Goal: Task Accomplishment & Management: Complete application form

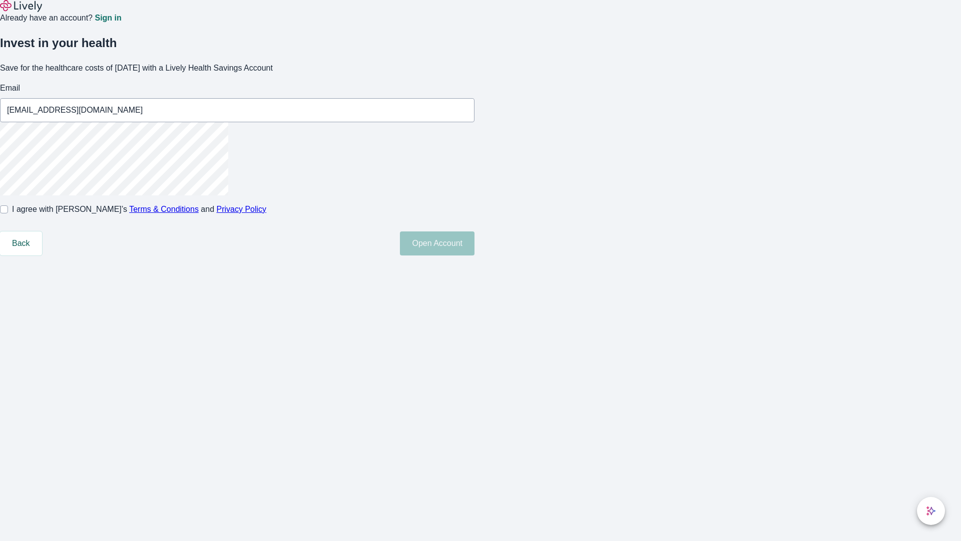
click at [8, 213] on input "I agree with Lively’s Terms & Conditions and Privacy Policy" at bounding box center [4, 209] width 8 height 8
checkbox input "true"
click at [475, 255] on button "Open Account" at bounding box center [437, 243] width 75 height 24
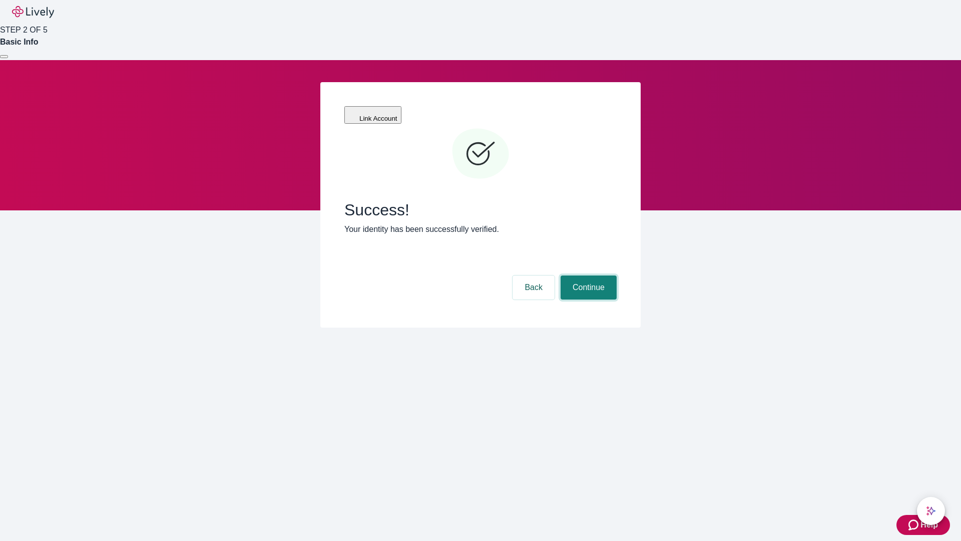
click at [587, 275] on button "Continue" at bounding box center [589, 287] width 56 height 24
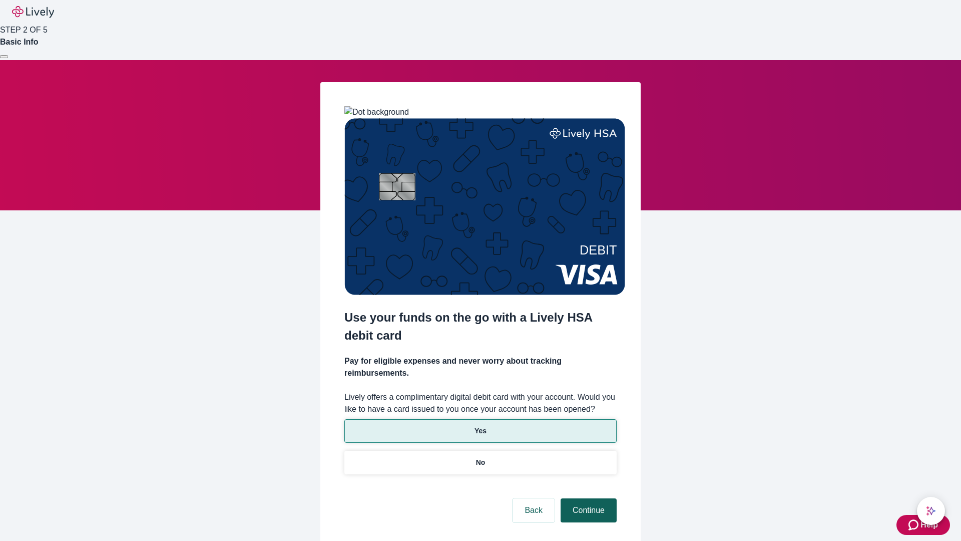
click at [480, 425] on p "Yes" at bounding box center [481, 430] width 12 height 11
click at [587, 498] on button "Continue" at bounding box center [589, 510] width 56 height 24
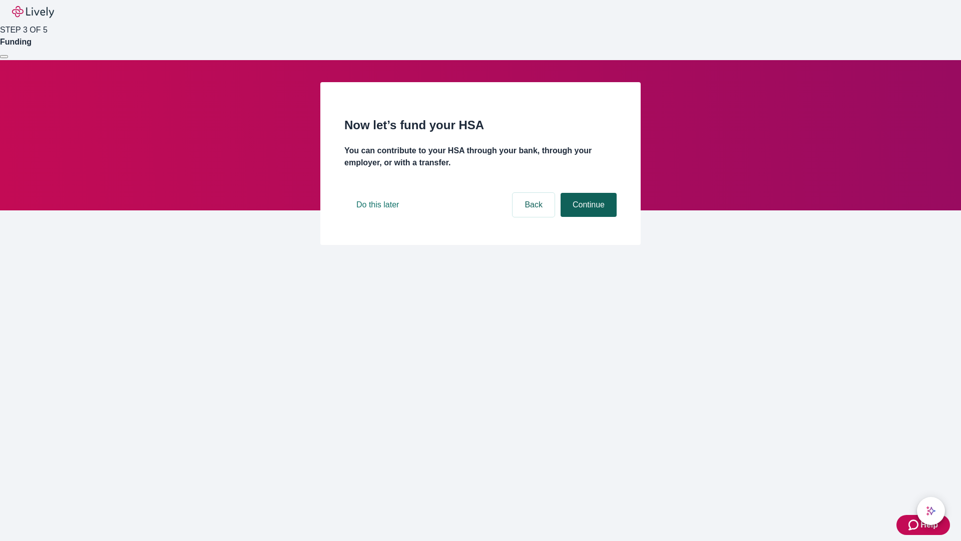
click at [587, 217] on button "Continue" at bounding box center [589, 205] width 56 height 24
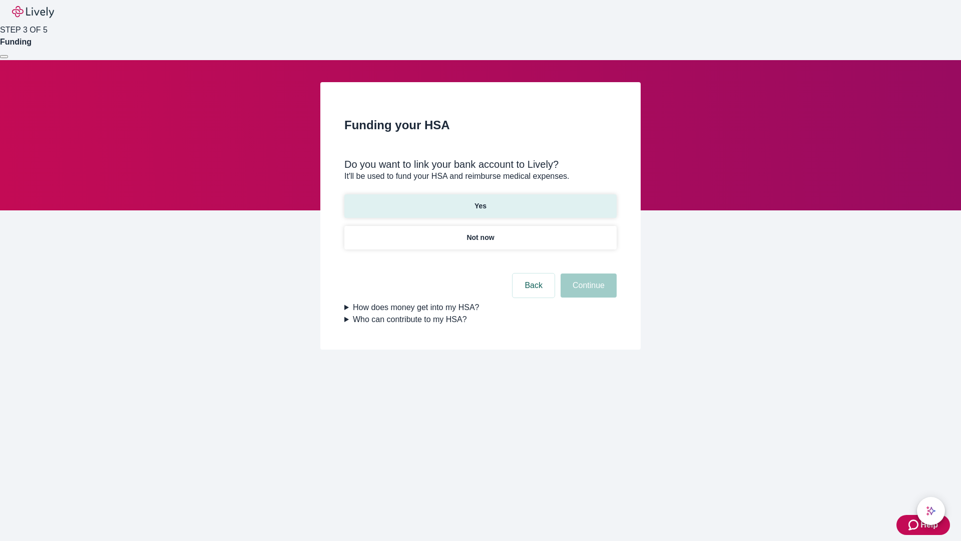
click at [480, 201] on p "Yes" at bounding box center [481, 206] width 12 height 11
click at [587, 273] on button "Continue" at bounding box center [589, 285] width 56 height 24
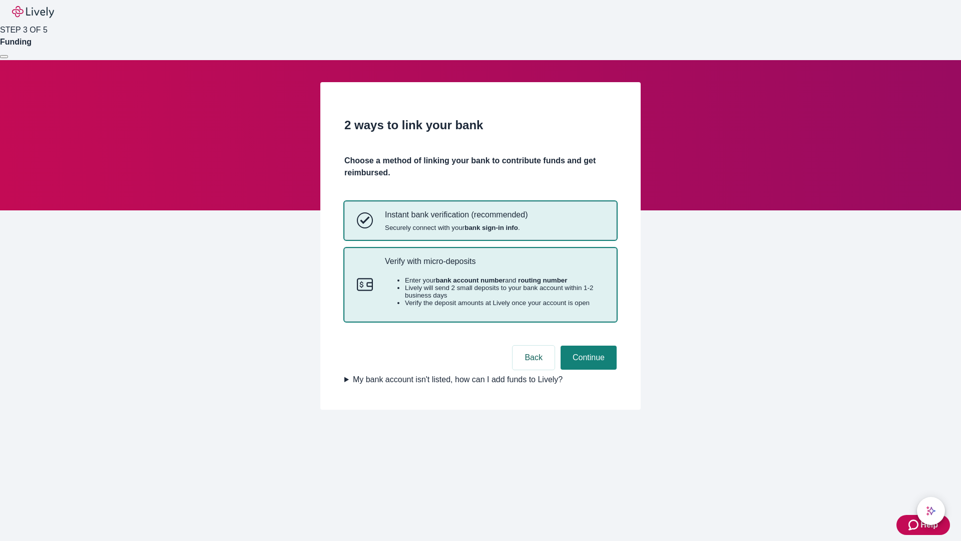
click at [494, 266] on p "Verify with micro-deposits" at bounding box center [494, 261] width 219 height 10
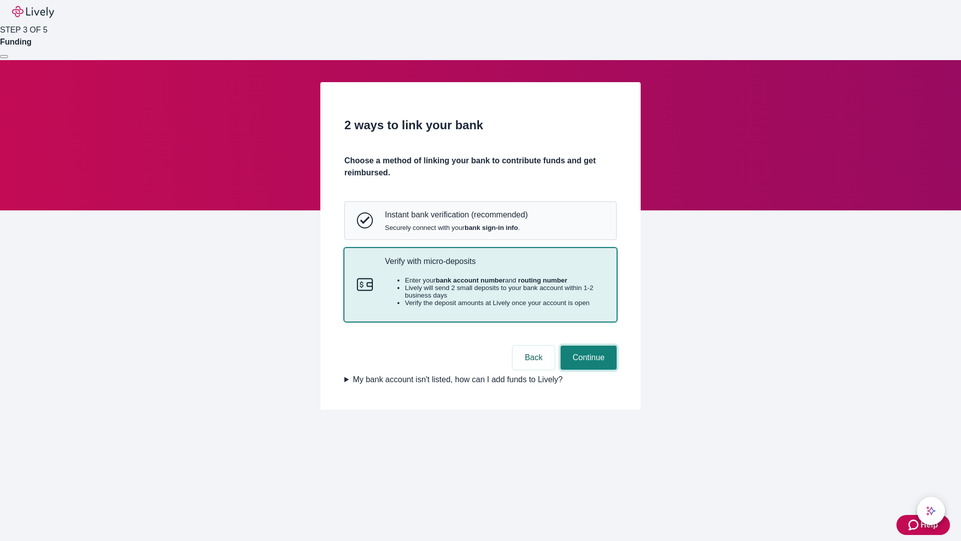
click at [587, 369] on button "Continue" at bounding box center [589, 357] width 56 height 24
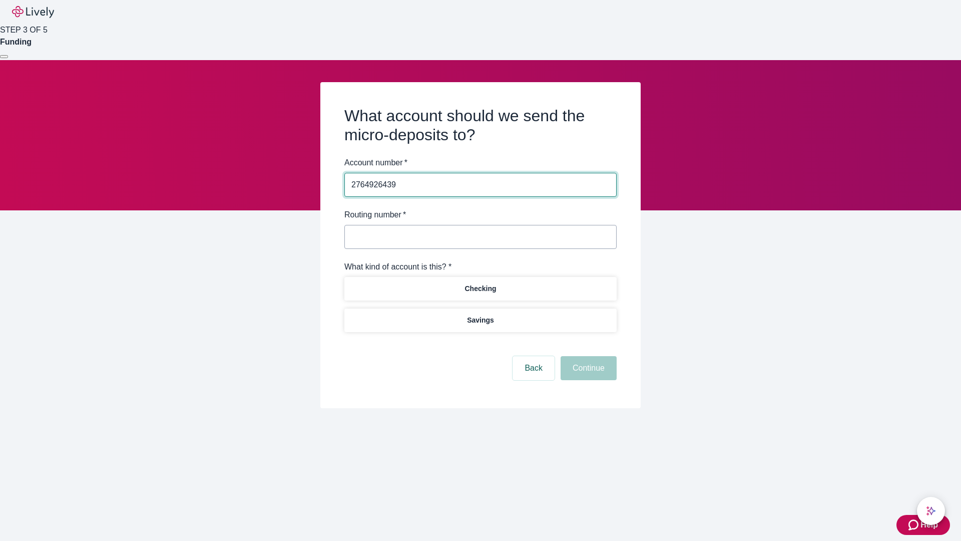
type input "2764926439"
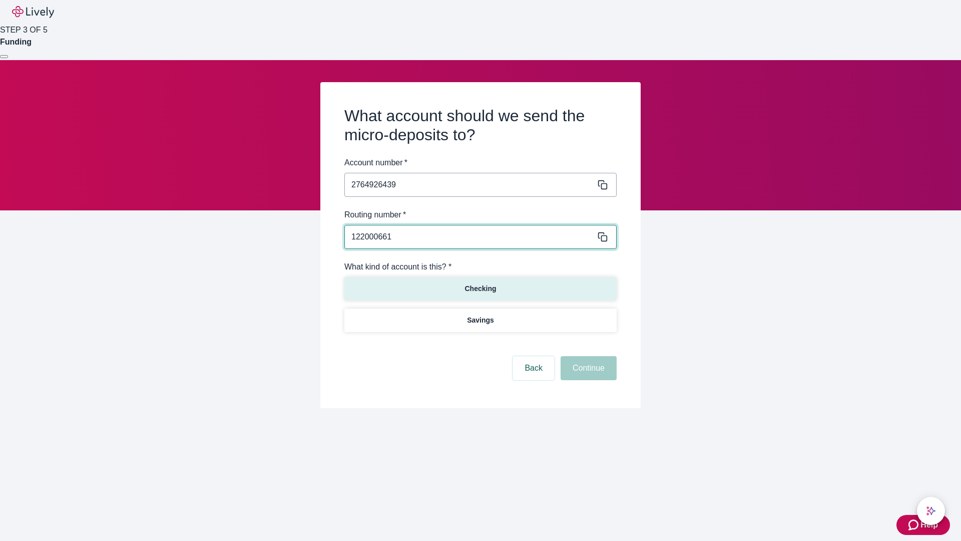
type input "122000661"
click at [480, 288] on p "Checking" at bounding box center [481, 288] width 32 height 11
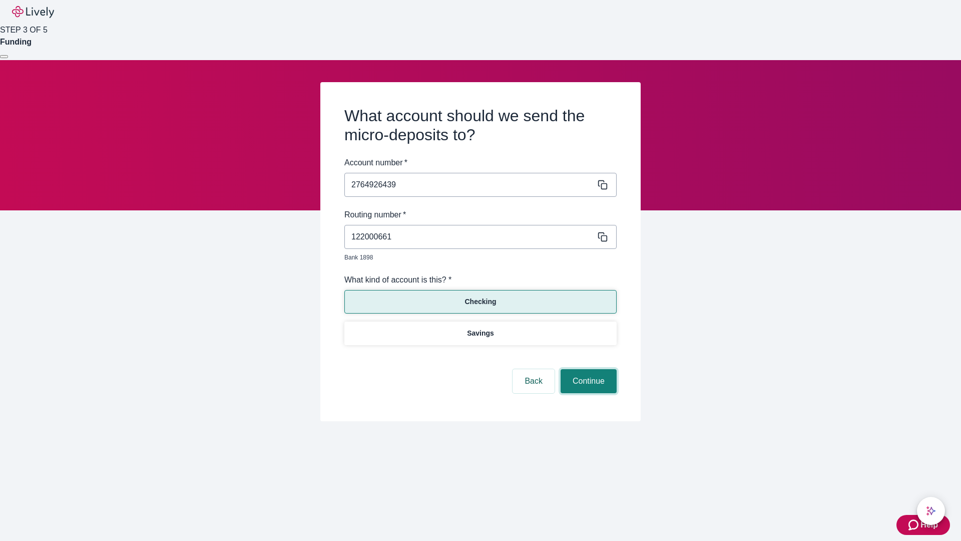
click at [587, 369] on button "Continue" at bounding box center [589, 381] width 56 height 24
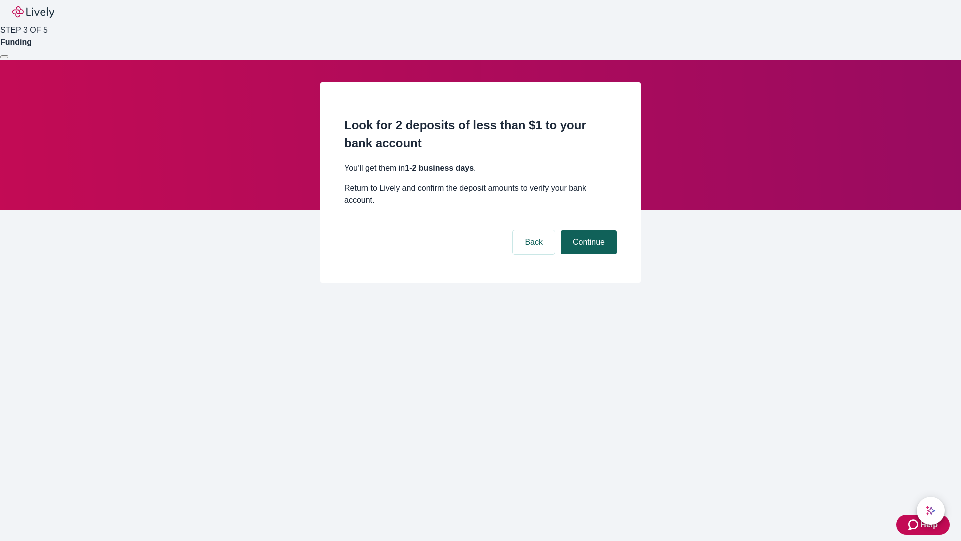
click at [587, 230] on button "Continue" at bounding box center [589, 242] width 56 height 24
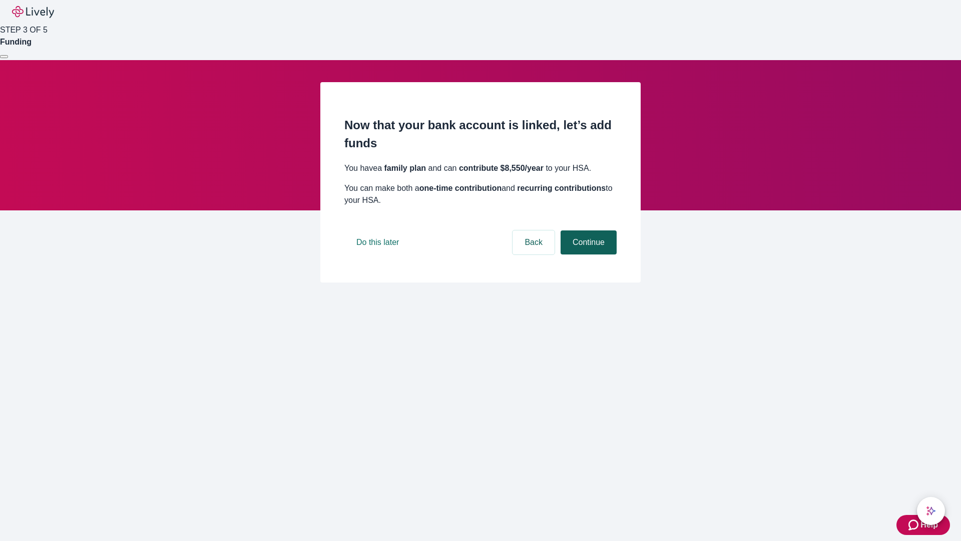
click at [587, 254] on button "Continue" at bounding box center [589, 242] width 56 height 24
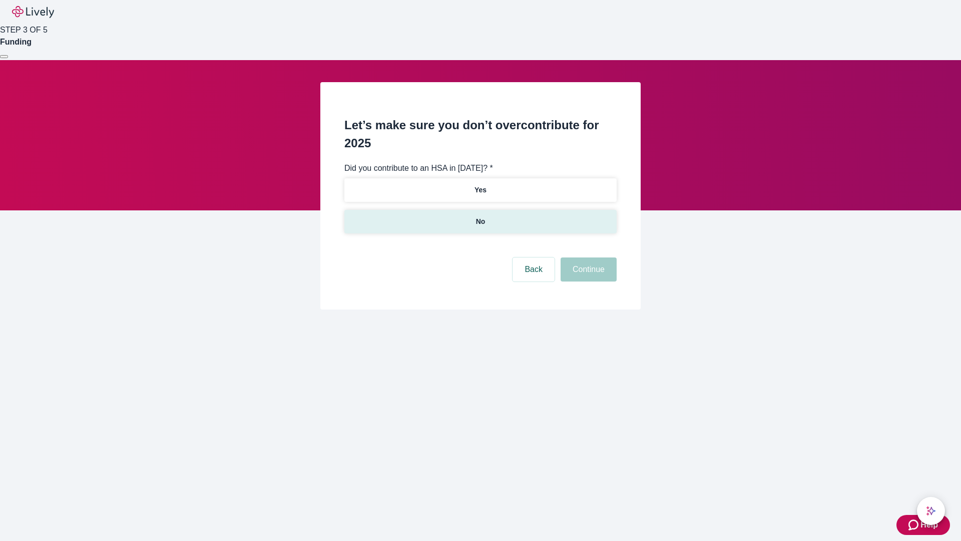
click at [480, 216] on p "No" at bounding box center [481, 221] width 10 height 11
click at [587, 257] on button "Continue" at bounding box center [589, 269] width 56 height 24
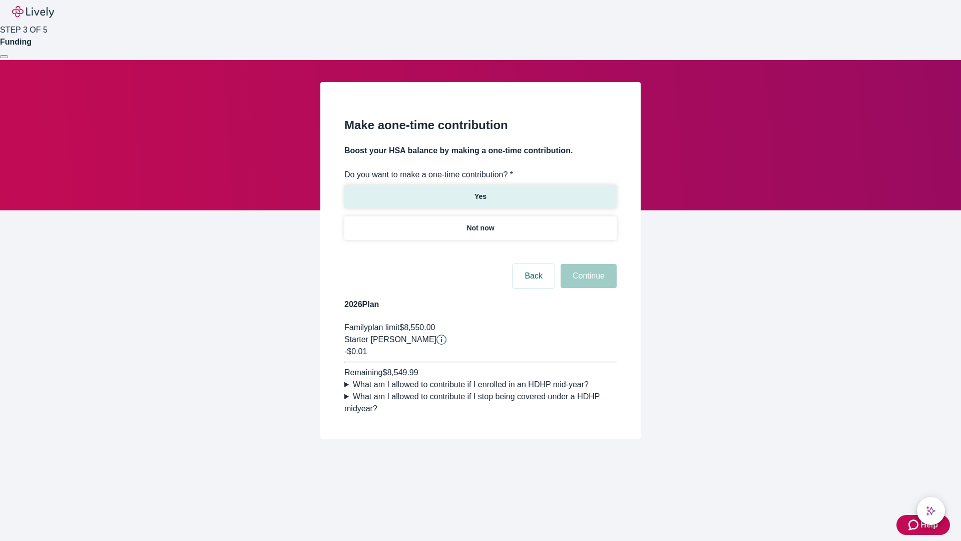
click at [480, 191] on p "Yes" at bounding box center [481, 196] width 12 height 11
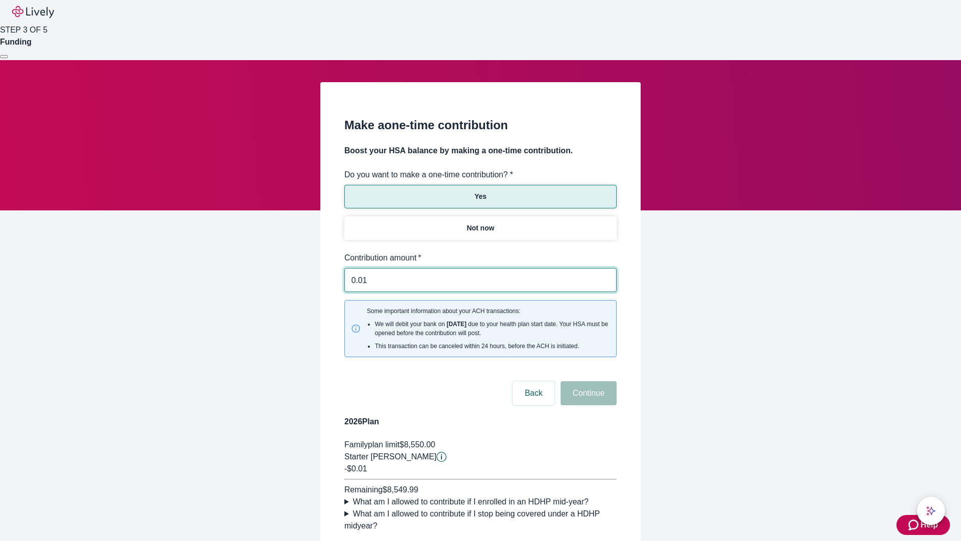
type input "0.01"
click at [587, 381] on button "Continue" at bounding box center [589, 393] width 56 height 24
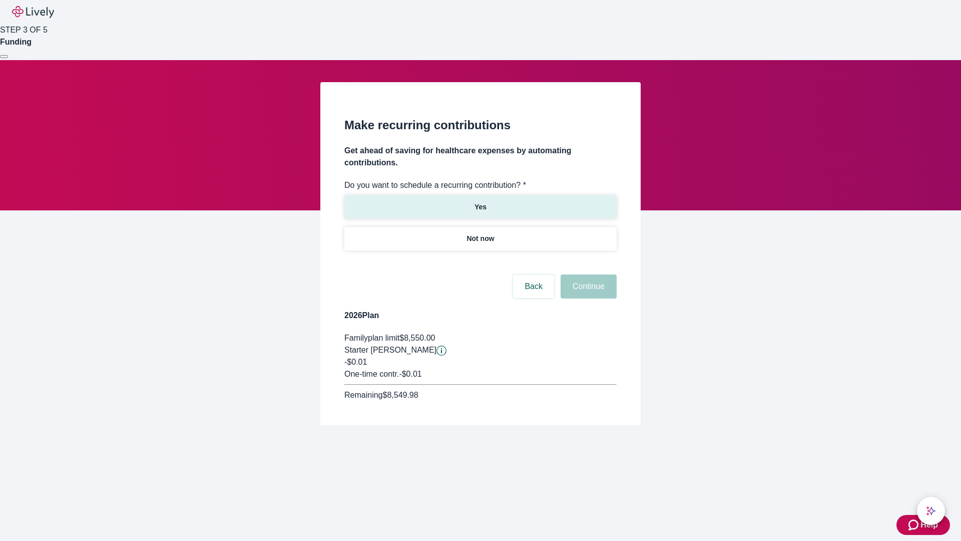
click at [480, 202] on p "Yes" at bounding box center [481, 207] width 12 height 11
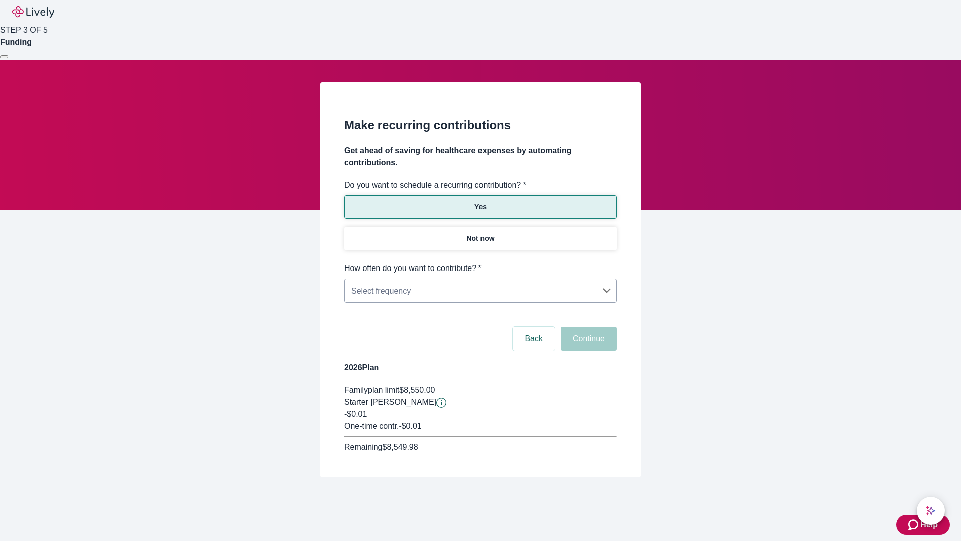
click at [480, 262] on body "Help STEP 3 OF 5 Funding Make recurring contributions Get ahead of saving for h…" at bounding box center [480, 262] width 961 height 525
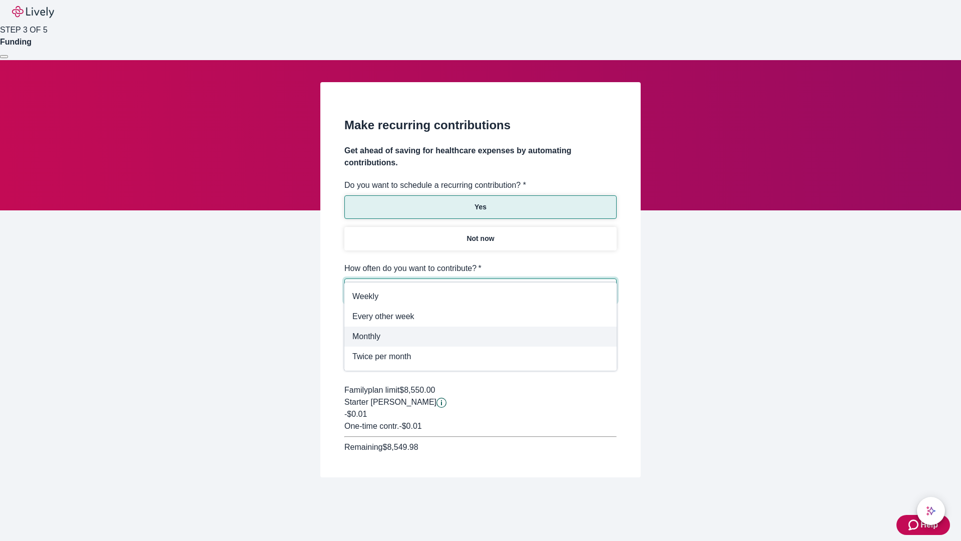
click at [481, 336] on span "Monthly" at bounding box center [480, 336] width 256 height 12
type input "Monthly"
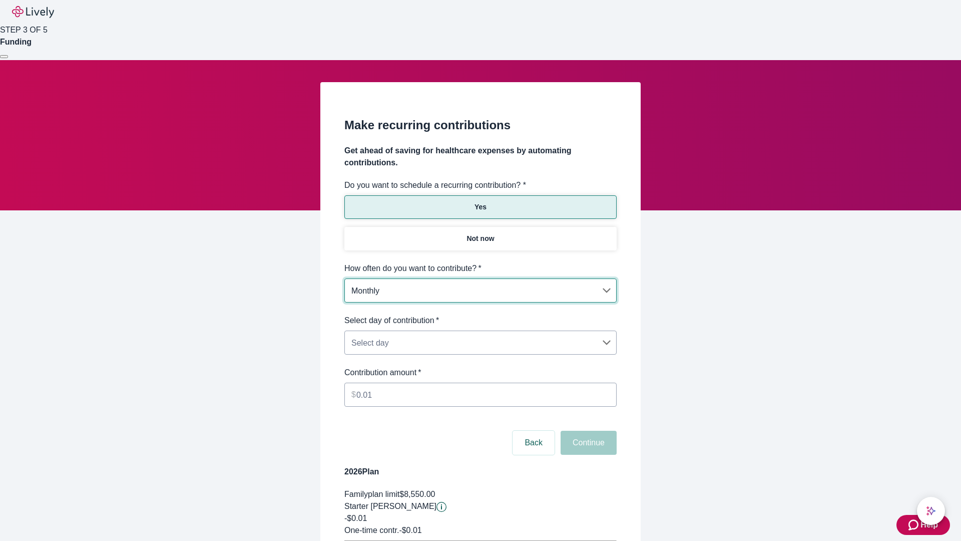
click at [480, 314] on body "Help STEP 3 OF 5 Funding Make recurring contributions Get ahead of saving for h…" at bounding box center [480, 314] width 961 height 629
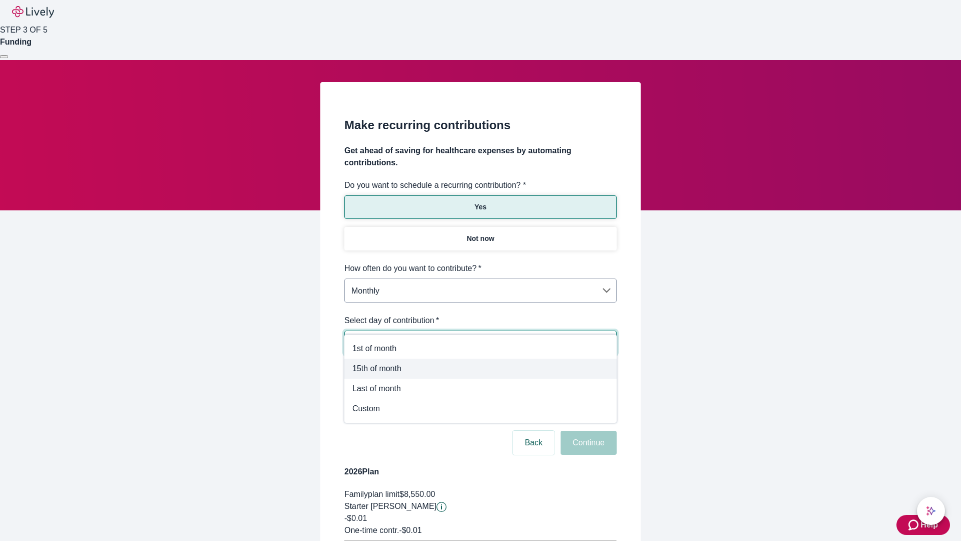
click at [481, 368] on span "15th of month" at bounding box center [480, 368] width 256 height 12
type input "Monthly15th"
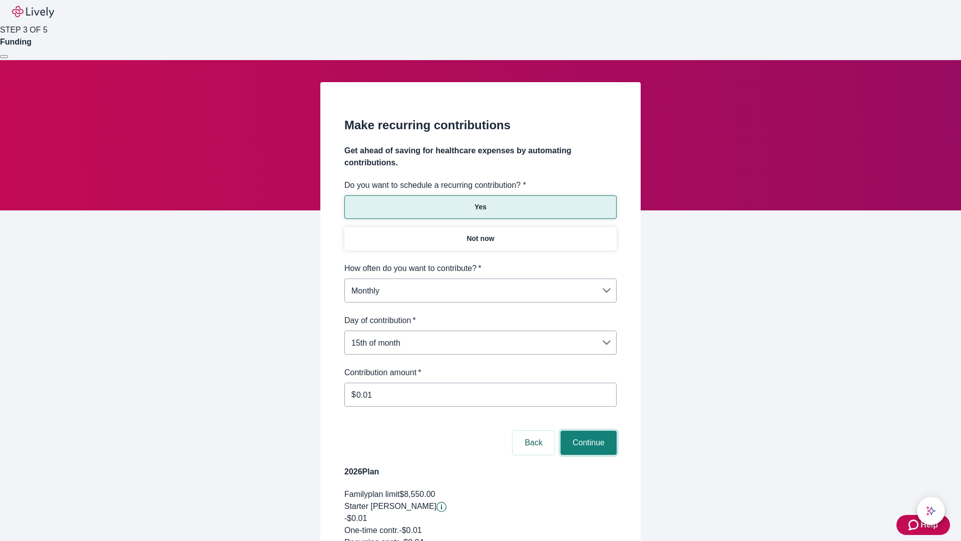
click at [587, 430] on button "Continue" at bounding box center [589, 442] width 56 height 24
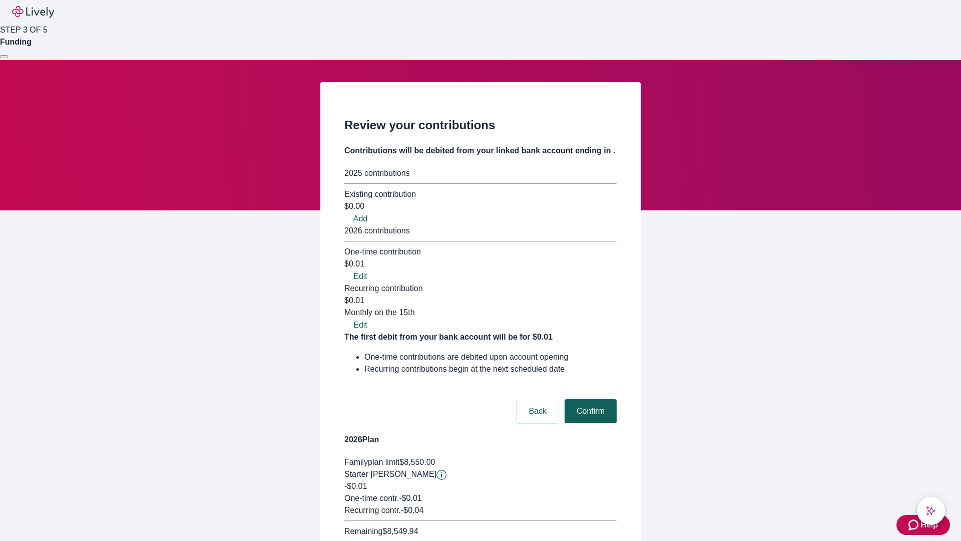
click at [589, 399] on button "Confirm" at bounding box center [591, 411] width 52 height 24
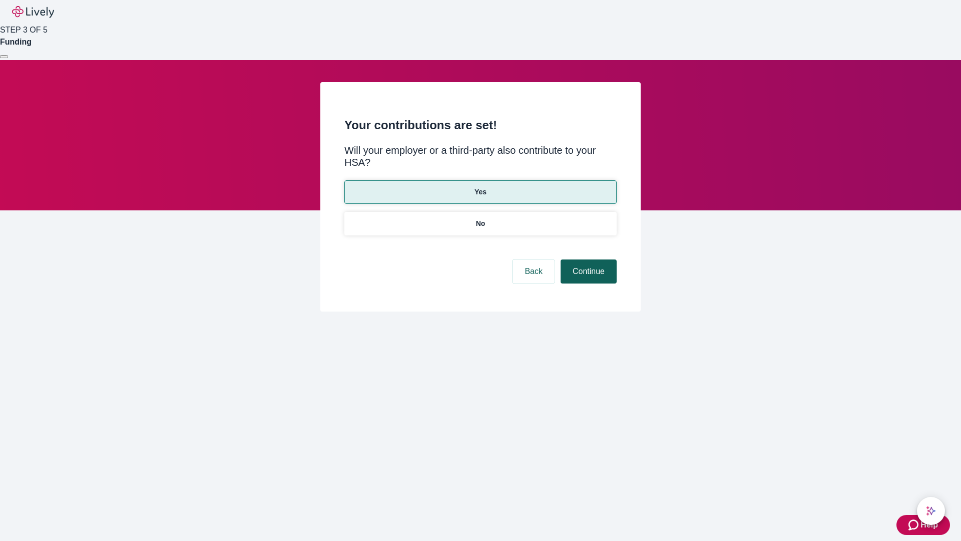
click at [587, 259] on button "Continue" at bounding box center [589, 271] width 56 height 24
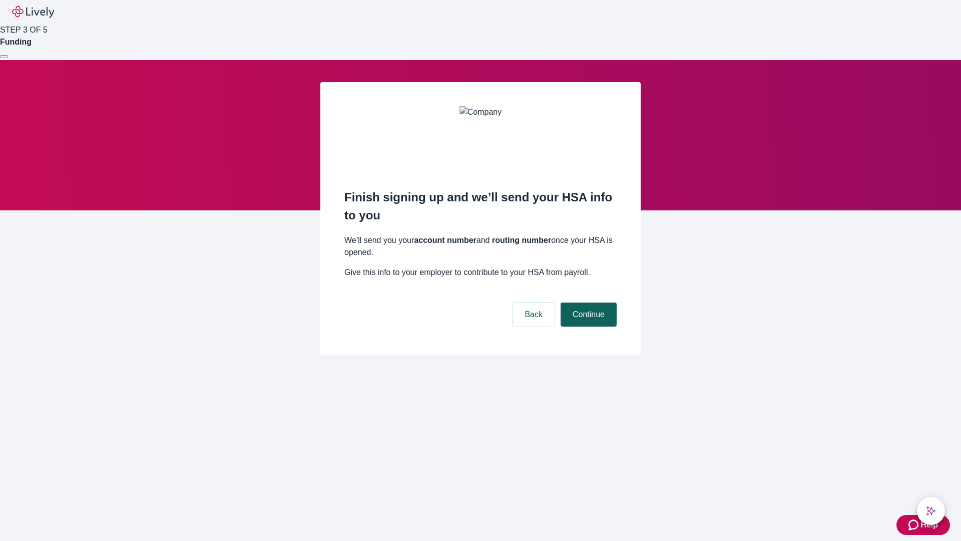
click at [587, 302] on button "Continue" at bounding box center [589, 314] width 56 height 24
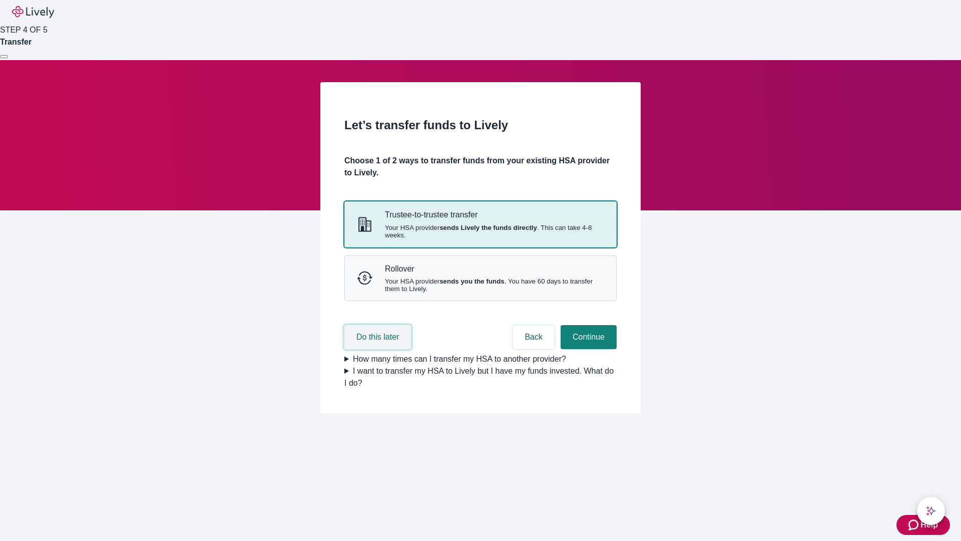
click at [379, 349] on button "Do this later" at bounding box center [377, 337] width 67 height 24
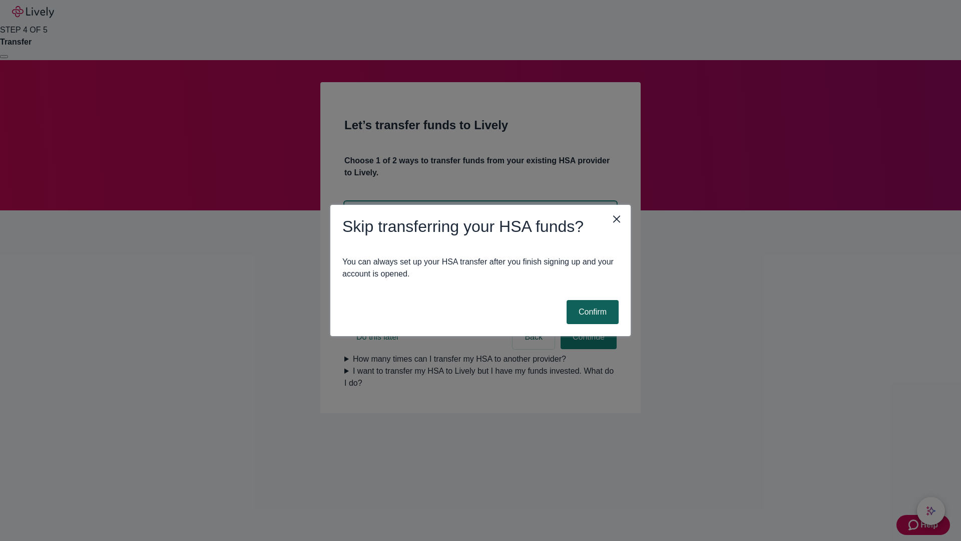
click at [591, 312] on button "Confirm" at bounding box center [593, 312] width 52 height 24
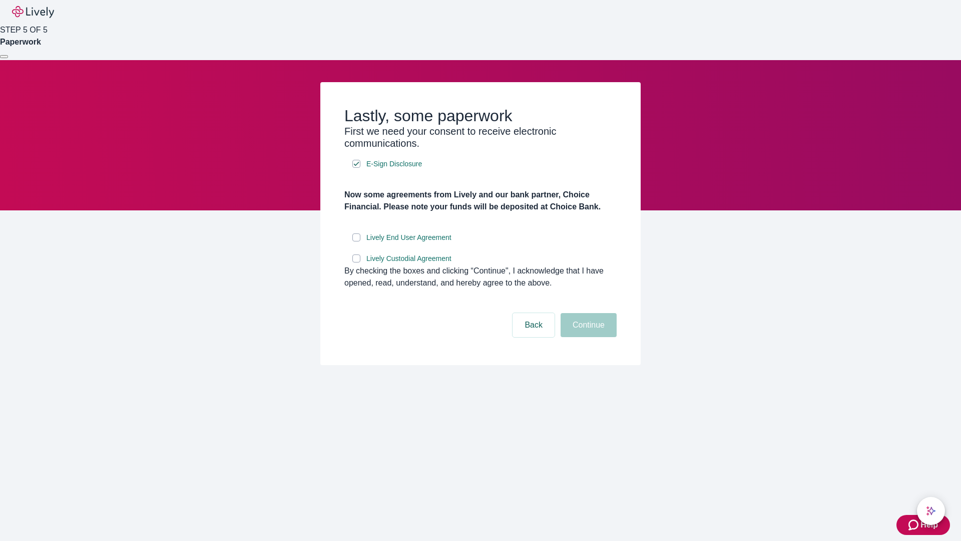
click at [356, 241] on input "Lively End User Agreement" at bounding box center [356, 237] width 8 height 8
checkbox input "true"
click at [356, 262] on input "Lively Custodial Agreement" at bounding box center [356, 258] width 8 height 8
checkbox input "true"
click at [587, 337] on button "Continue" at bounding box center [589, 325] width 56 height 24
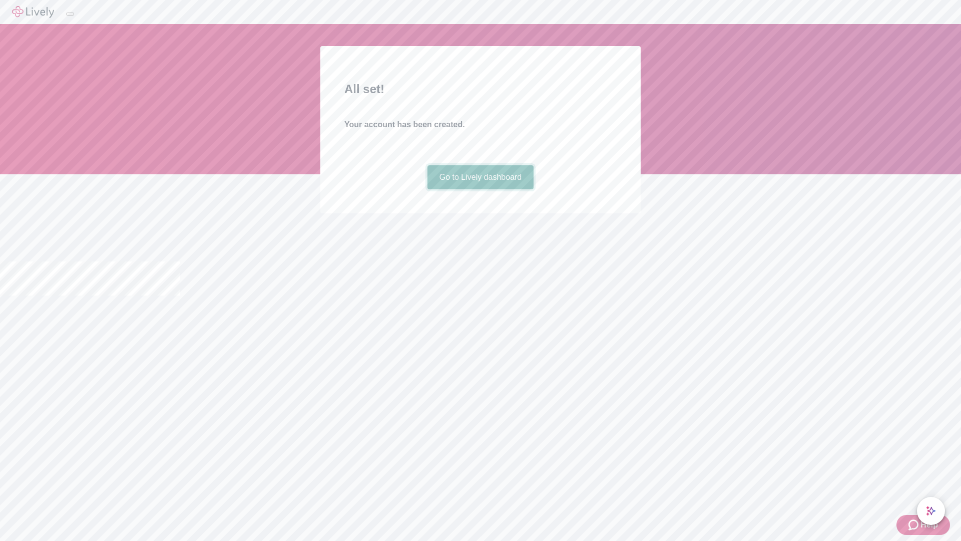
click at [480, 189] on link "Go to Lively dashboard" at bounding box center [480, 177] width 107 height 24
